Goal: Transaction & Acquisition: Purchase product/service

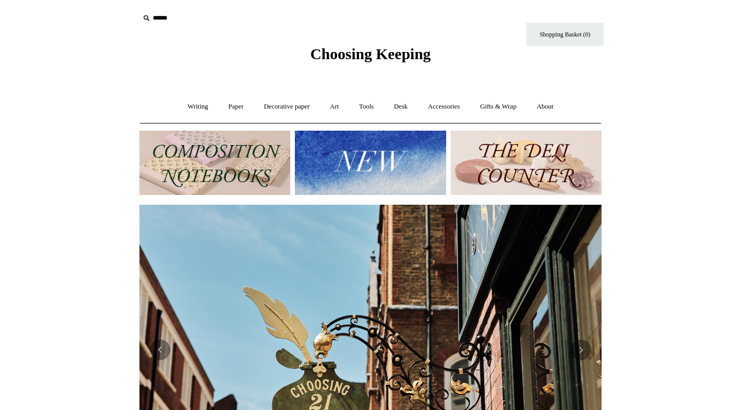
scroll to position [0, 462]
click at [162, 21] on input "text" at bounding box center [203, 18] width 127 height 19
type input "****"
click at [257, 18] on input "*" at bounding box center [257, 18] width 10 height 18
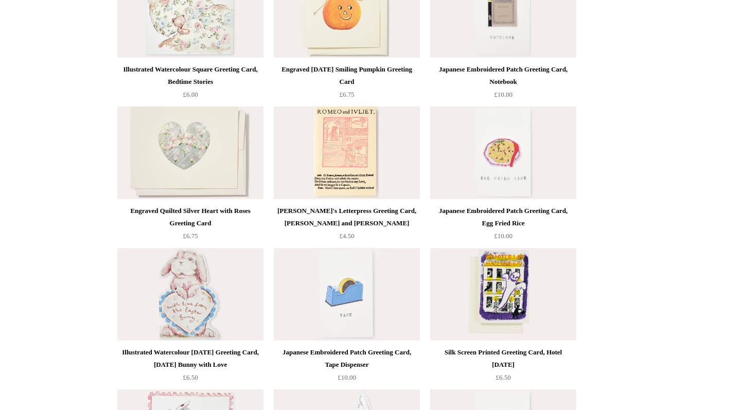
scroll to position [6906, 0]
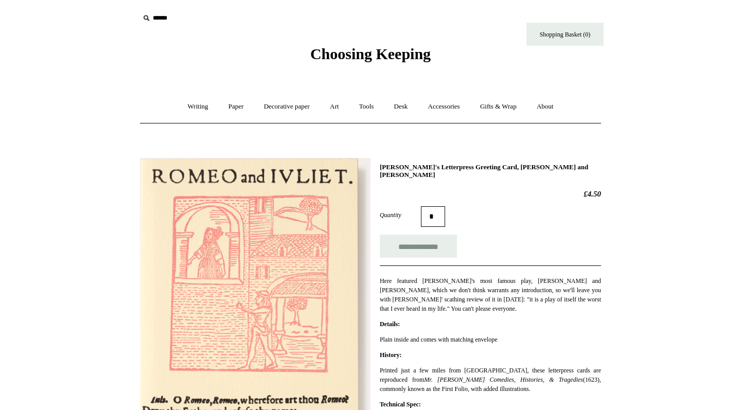
click at [154, 18] on input "text" at bounding box center [203, 18] width 127 height 19
type input "**********"
click at [257, 18] on input "*" at bounding box center [257, 18] width 10 height 18
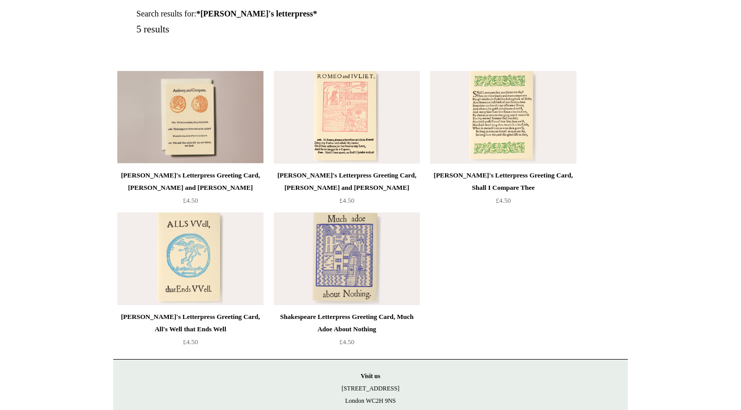
scroll to position [143, 0]
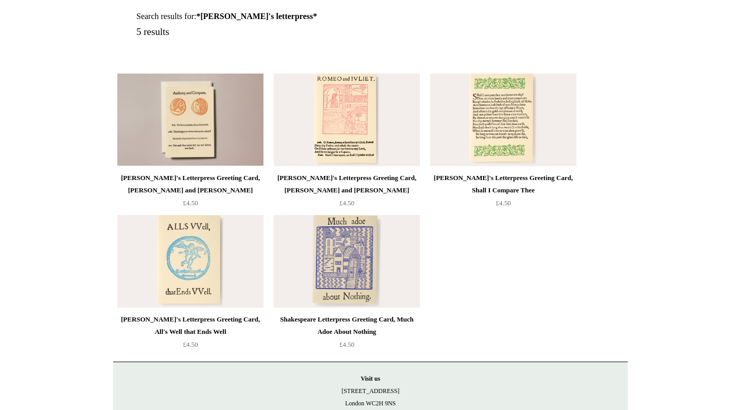
click at [506, 138] on img at bounding box center [503, 120] width 146 height 93
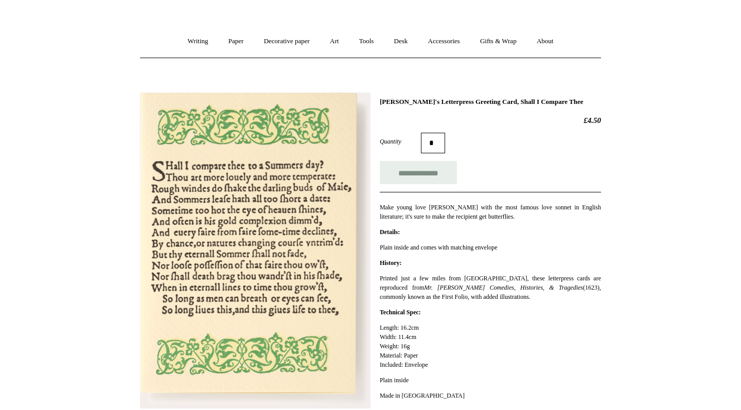
scroll to position [8, 0]
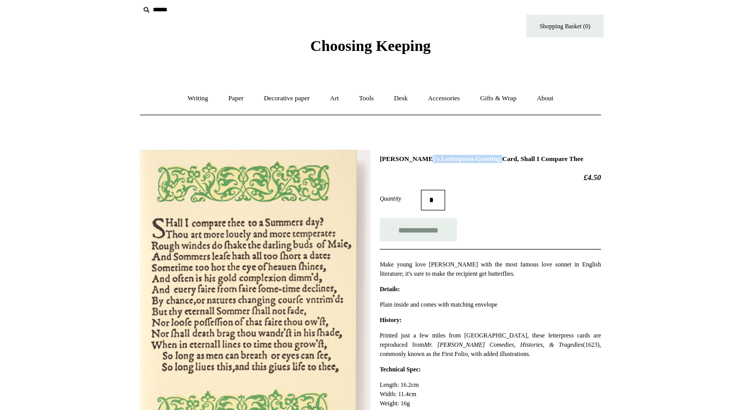
drag, startPoint x: 380, startPoint y: 158, endPoint x: 470, endPoint y: 154, distance: 89.1
click at [470, 155] on h1 "[PERSON_NAME]'s Letterpress Greeting Card, Shall I Compare Thee" at bounding box center [490, 159] width 221 height 8
click at [458, 97] on link "Accessories +" at bounding box center [444, 98] width 50 height 27
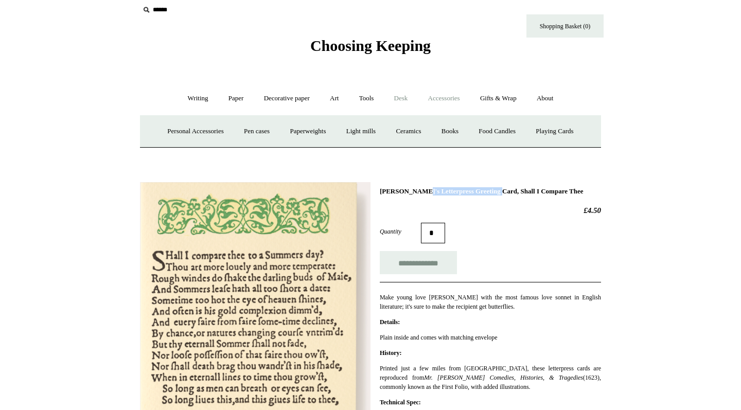
click at [410, 100] on link "Desk +" at bounding box center [401, 98] width 32 height 27
click at [361, 99] on link "Tools +" at bounding box center [366, 98] width 33 height 27
click at [331, 101] on link "Art +" at bounding box center [334, 98] width 27 height 27
click at [299, 103] on link "Decorative paper +" at bounding box center [287, 98] width 64 height 27
click at [543, 105] on link "About +" at bounding box center [546, 98] width 36 height 27
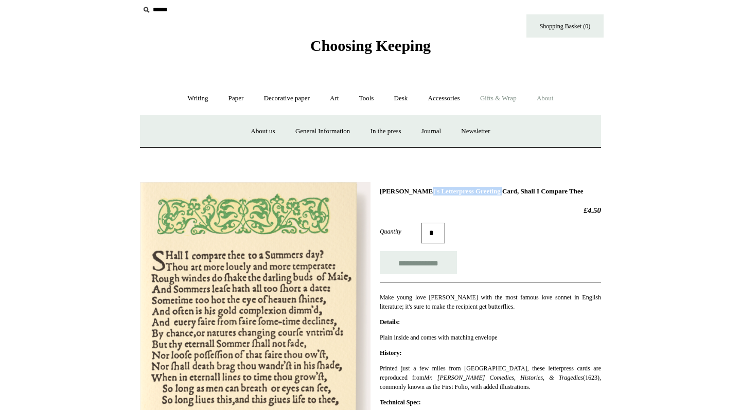
click at [511, 103] on link "Gifts & Wrap +" at bounding box center [498, 98] width 55 height 27
